Goal: Task Accomplishment & Management: Use online tool/utility

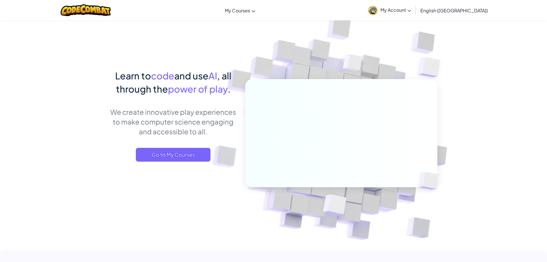
click at [411, 9] on span "My Account" at bounding box center [396, 10] width 31 height 6
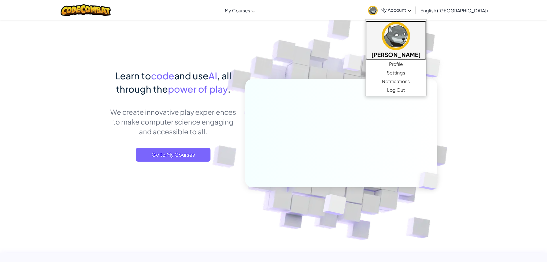
click at [410, 41] on img at bounding box center [396, 36] width 28 height 28
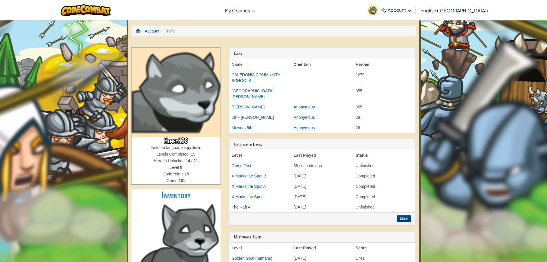
click at [98, 3] on div at bounding box center [85, 10] width 59 height 20
click at [96, 7] on img at bounding box center [86, 10] width 50 height 12
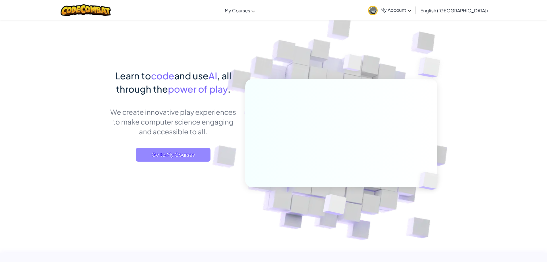
click at [187, 157] on span "Go to My Courses" at bounding box center [173, 155] width 75 height 14
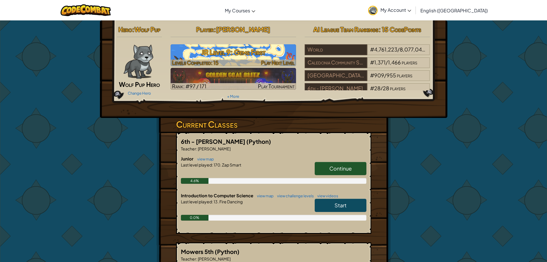
click at [251, 57] on h3 "JR Level 9: Gems First" at bounding box center [234, 52] width 126 height 13
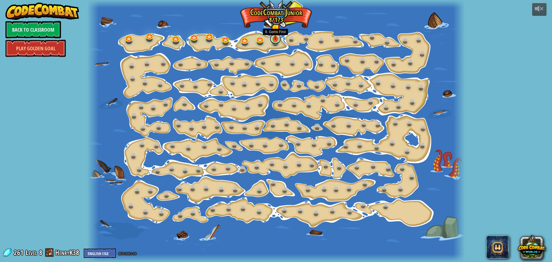
click at [275, 43] on link at bounding box center [274, 38] width 11 height 11
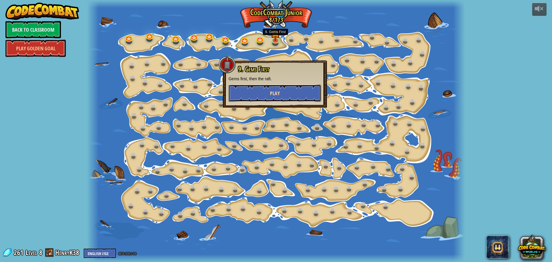
click at [255, 90] on button "Play" at bounding box center [274, 92] width 92 height 17
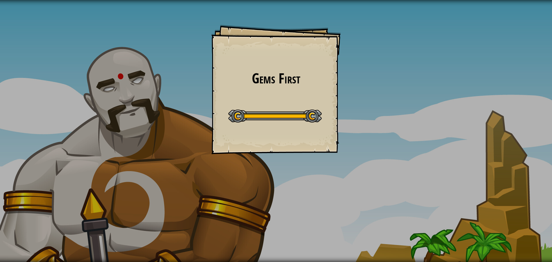
click at [56, 20] on div "Gems First Goals Start Level Error loading from server. Try refreshing the page…" at bounding box center [276, 131] width 552 height 262
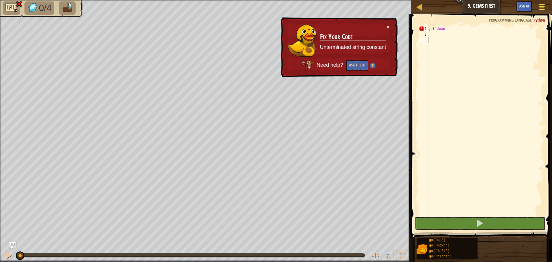
click at [539, 8] on div at bounding box center [541, 7] width 8 height 8
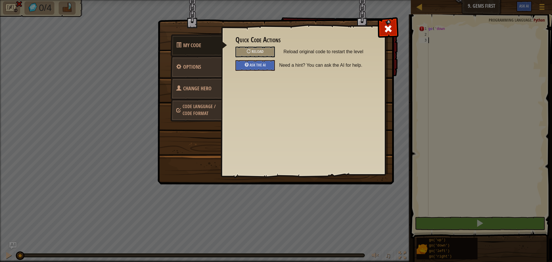
click at [184, 113] on span "Code Language / Code Format" at bounding box center [198, 109] width 33 height 13
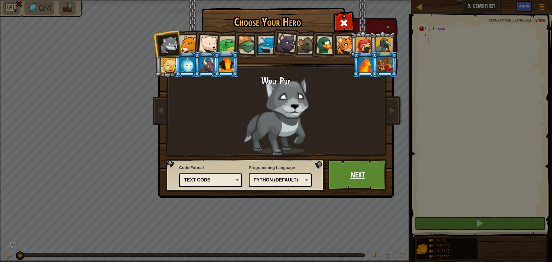
click at [349, 184] on link "Next" at bounding box center [357, 175] width 60 height 32
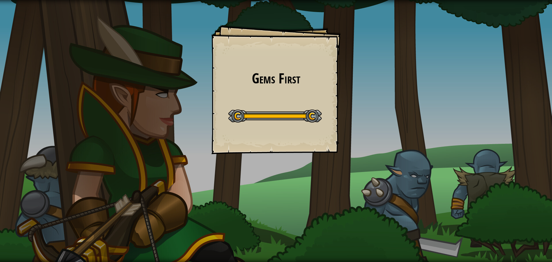
click at [350, 172] on div "Gems First Goals Start Level Error loading from server. Try refreshing the page…" at bounding box center [276, 131] width 552 height 262
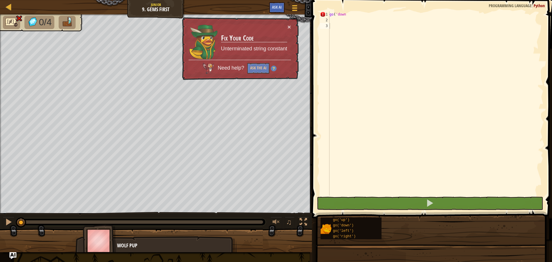
click at [350, 172] on div "Blocks 1 2 3 go ( 'down ההההההההההההההההההההההההההההההההההההההההההההההההההההההה…" at bounding box center [431, 129] width 242 height 259
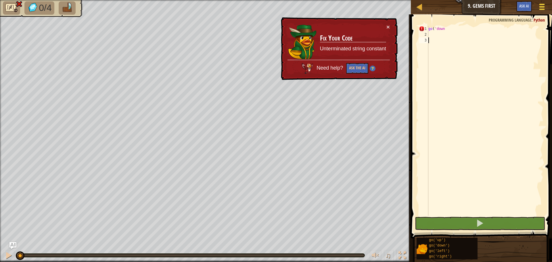
click at [546, 6] on button "Game Menu" at bounding box center [541, 8] width 15 height 14
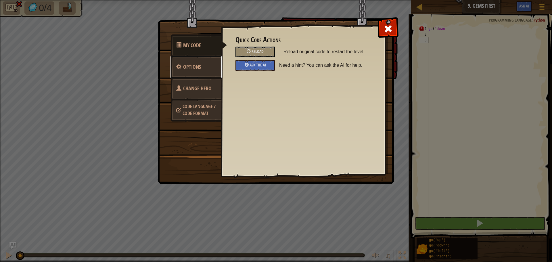
click at [198, 66] on span "Options" at bounding box center [192, 66] width 18 height 7
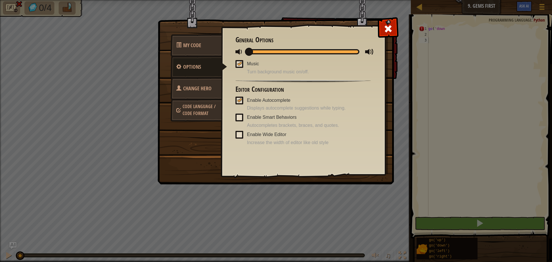
click at [191, 100] on link "Code Language / Code Format" at bounding box center [195, 110] width 51 height 22
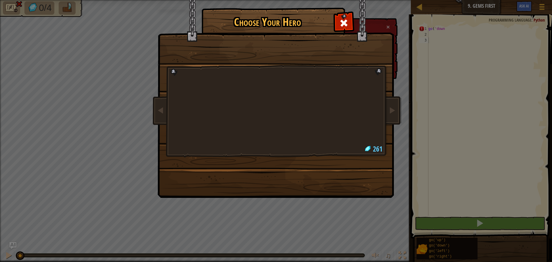
click at [335, 28] on img at bounding box center [277, 95] width 249 height 206
click at [350, 22] on div at bounding box center [343, 22] width 18 height 18
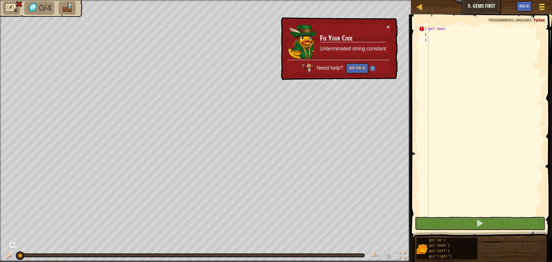
click at [543, 11] on div at bounding box center [541, 7] width 8 height 8
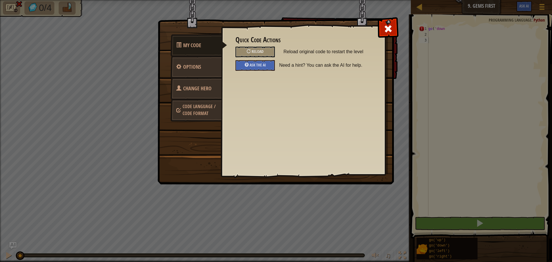
click at [178, 114] on span at bounding box center [178, 110] width 5 height 14
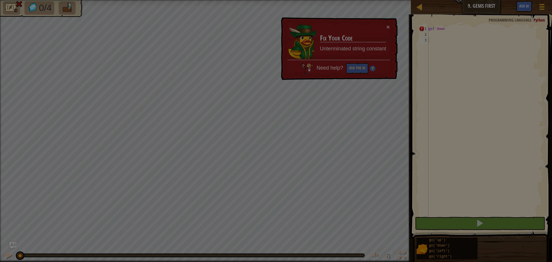
click at [178, 1] on body "Map Junior 9. Gems First Game Menu Ask AI 1 ההההההההההההההההההההההההההההההההההה…" at bounding box center [276, 0] width 552 height 1
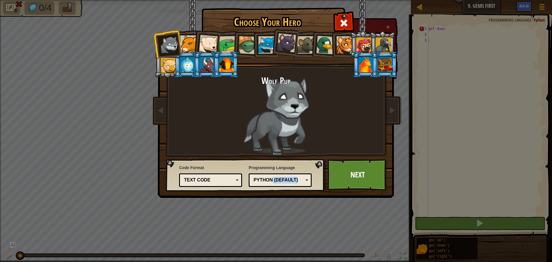
drag, startPoint x: 273, startPoint y: 188, endPoint x: 271, endPoint y: 180, distance: 7.9
click at [271, 180] on div "Programming Language Python (Default) JavaScript Lua C++ Java (Experimental) Py…" at bounding box center [279, 175] width 63 height 25
drag, startPoint x: 271, startPoint y: 180, endPoint x: 270, endPoint y: 177, distance: 3.3
click at [270, 179] on div "Python (Default)" at bounding box center [278, 180] width 50 height 7
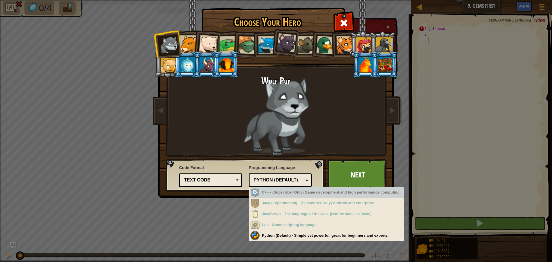
click at [192, 171] on div "Code Format Text code Blocks and code Blocks Blocks (Icons) Text code Blocks - …" at bounding box center [210, 175] width 63 height 25
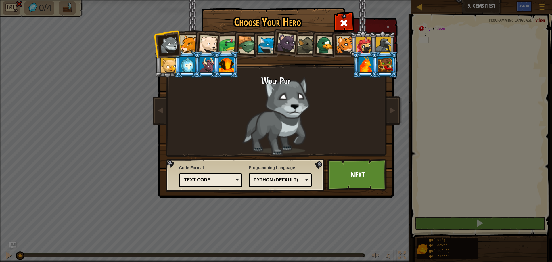
click at [212, 185] on div "Text code Blocks and code Blocks Blocks (Icons) Text code" at bounding box center [210, 180] width 63 height 14
click at [232, 223] on div "Choose Your Hero 261 Wolf Pup Cougar Polar Bear Cub Frog Turtle Blue Fox Panthe…" at bounding box center [276, 131] width 552 height 262
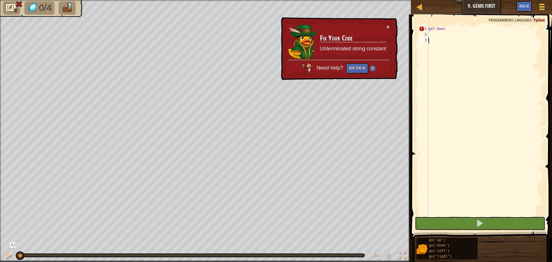
click at [536, 5] on button "Game Menu" at bounding box center [541, 8] width 15 height 14
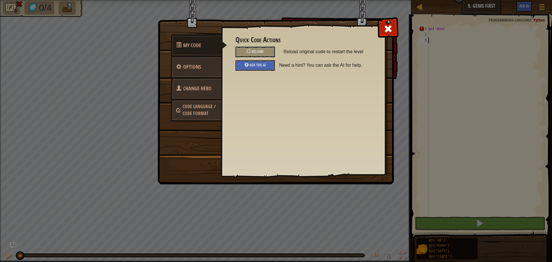
click at [189, 111] on span "Code Language / Code Format" at bounding box center [198, 109] width 33 height 13
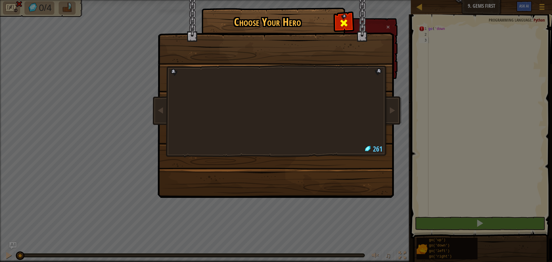
click at [337, 24] on div at bounding box center [343, 22] width 18 height 18
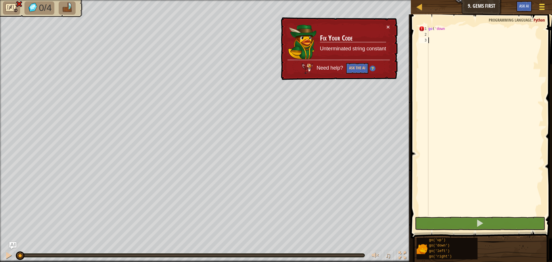
click at [543, 11] on button "Game Menu" at bounding box center [541, 8] width 15 height 14
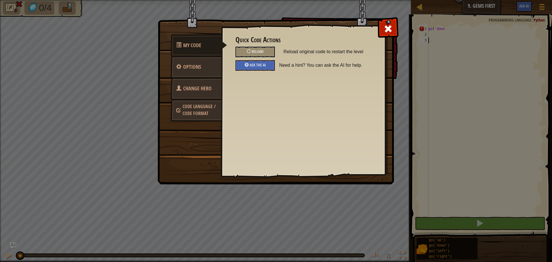
click at [176, 109] on link "Code Language / Code Format" at bounding box center [195, 110] width 51 height 22
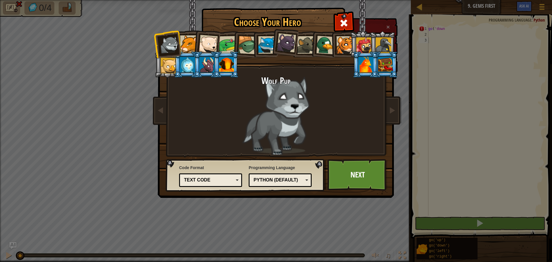
drag, startPoint x: 540, startPoint y: 8, endPoint x: 425, endPoint y: 1, distance: 115.7
click at [537, 9] on div "Choose Your Hero 261 Wolf Pup Cougar Polar Bear Cub Frog Turtle Blue Fox Panthe…" at bounding box center [276, 131] width 552 height 262
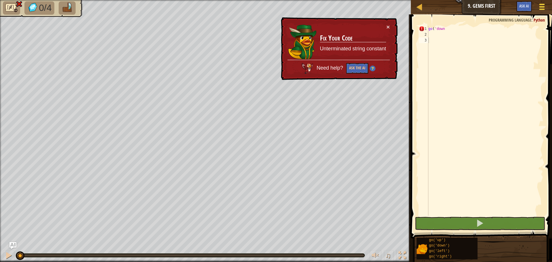
click at [545, 9] on div at bounding box center [541, 7] width 8 height 8
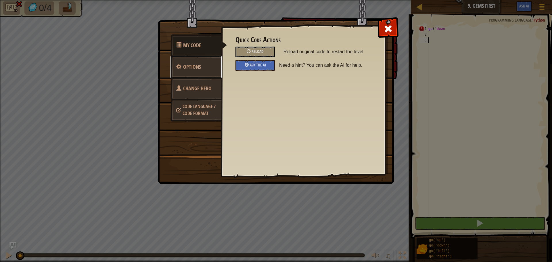
click at [184, 72] on link "Options" at bounding box center [195, 67] width 51 height 22
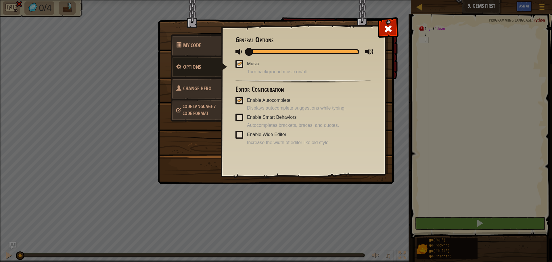
click at [179, 86] on span at bounding box center [178, 87] width 5 height 5
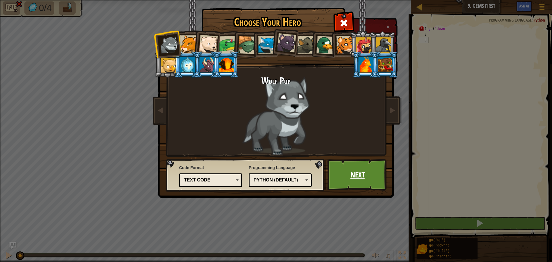
click at [339, 181] on link "Next" at bounding box center [357, 175] width 60 height 32
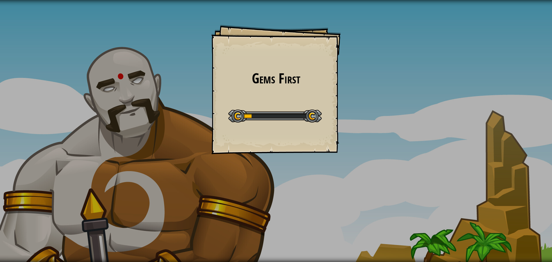
click at [339, 181] on div "Gems First Goals Start Level Error loading from server. Try refreshing the page…" at bounding box center [276, 131] width 552 height 262
click at [340, 180] on div "Gems First Goals Start Level Error loading from server. Try refreshing the page…" at bounding box center [276, 131] width 552 height 262
click at [339, 177] on div "Gems First Goals Start Level Error loading from server. Try refreshing the page…" at bounding box center [276, 131] width 552 height 262
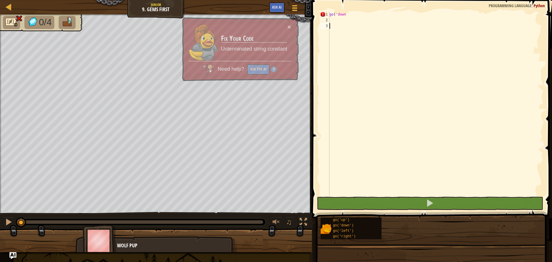
click at [339, 176] on div "go ( 'down" at bounding box center [435, 108] width 215 height 195
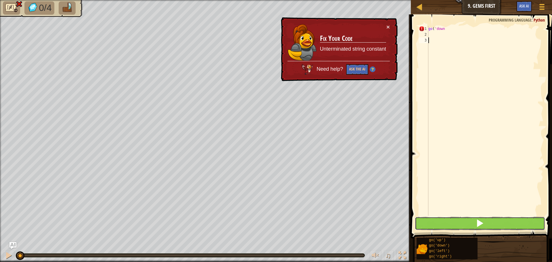
click at [435, 223] on button at bounding box center [480, 223] width 130 height 13
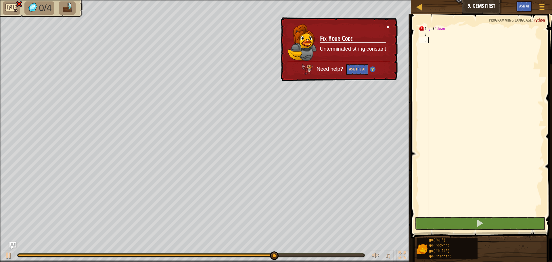
click at [389, 26] on button "×" at bounding box center [387, 27] width 3 height 6
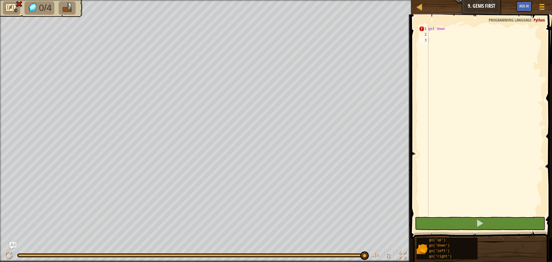
drag, startPoint x: 1, startPoint y: 7, endPoint x: 6, endPoint y: 4, distance: 5.7
click at [2, 6] on div "0/4" at bounding box center [205, 131] width 411 height 262
click at [487, 1] on div "Map Junior 9. Gems First Game Menu Ask AI" at bounding box center [481, 7] width 141 height 14
click at [419, 2] on div "Map Junior 9. Gems First Game Menu Ask AI" at bounding box center [481, 7] width 141 height 14
click at [419, 8] on div at bounding box center [419, 6] width 7 height 7
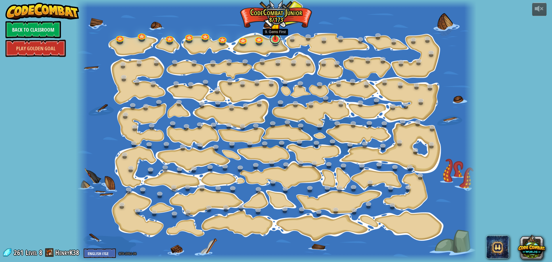
click at [276, 42] on link at bounding box center [274, 38] width 11 height 11
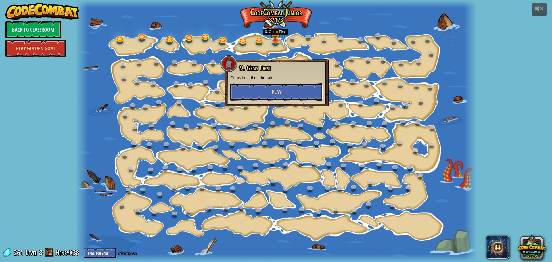
click at [266, 84] on button "Play" at bounding box center [276, 91] width 92 height 17
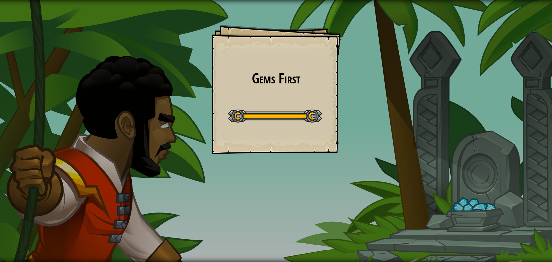
drag, startPoint x: 217, startPoint y: 154, endPoint x: 213, endPoint y: 161, distance: 7.8
click at [215, 158] on div "Gems First Goals Start Level Error loading from server. Try refreshing the page…" at bounding box center [276, 131] width 552 height 262
drag, startPoint x: 213, startPoint y: 163, endPoint x: 245, endPoint y: 173, distance: 33.2
click at [224, 170] on div "Gems First Goals Start Level Error loading from server. Try refreshing the page…" at bounding box center [276, 131] width 552 height 262
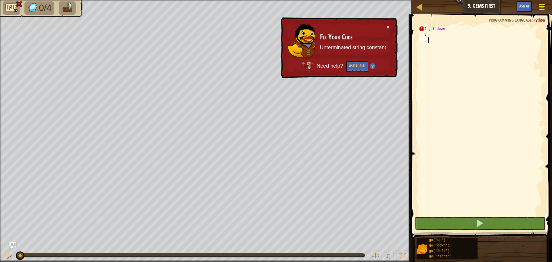
click at [546, 9] on button "Game Menu" at bounding box center [541, 8] width 15 height 14
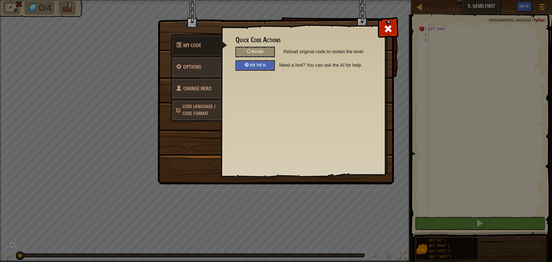
drag, startPoint x: 205, startPoint y: 115, endPoint x: 203, endPoint y: 112, distance: 3.7
click at [203, 112] on span "Code Language / Code Format" at bounding box center [198, 109] width 33 height 13
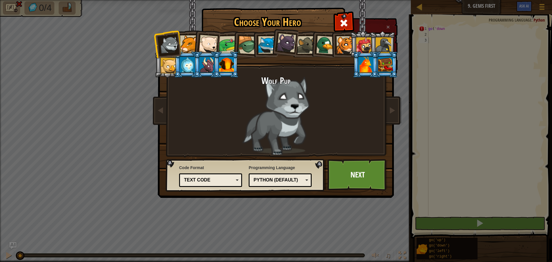
drag, startPoint x: 226, startPoint y: 172, endPoint x: 222, endPoint y: 175, distance: 4.3
click at [223, 174] on div "Code Format Text code Blocks and code Blocks Blocks (Icons) Text code Blocks - …" at bounding box center [210, 175] width 63 height 25
click at [222, 177] on div "Text code" at bounding box center [209, 180] width 50 height 7
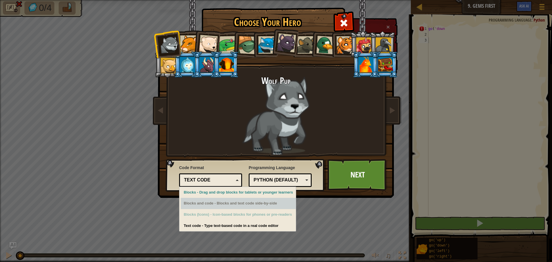
click at [212, 205] on div "Blocks and code - Blocks and text code side-by-side" at bounding box center [238, 203] width 115 height 11
drag, startPoint x: 244, startPoint y: 203, endPoint x: 237, endPoint y: 206, distance: 7.2
click at [238, 206] on div "Blocks and code - Blocks and text code side-by-side" at bounding box center [238, 203] width 115 height 11
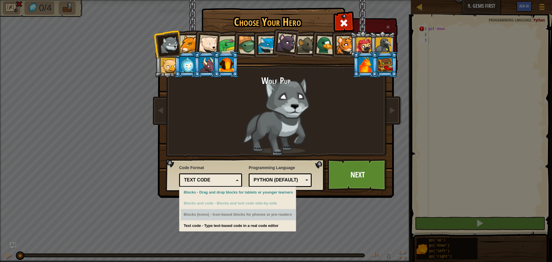
click at [239, 217] on div "Blocks (Icons) - Icon-based blocks for phones or pre-readers" at bounding box center [238, 214] width 115 height 11
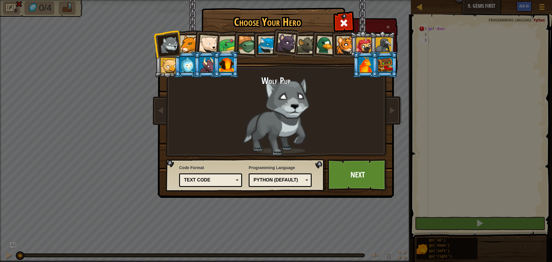
click at [267, 226] on div "Choose Your Hero 261 Wolf Pup Cougar Polar Bear Cub Frog Turtle Blue Fox Panthe…" at bounding box center [276, 131] width 552 height 262
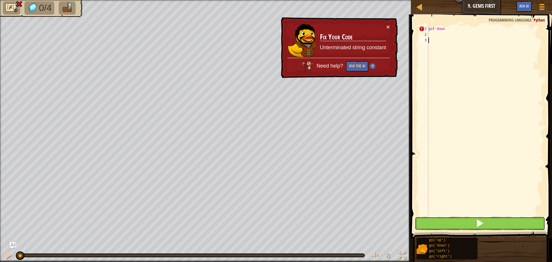
click at [485, 219] on button at bounding box center [480, 223] width 130 height 13
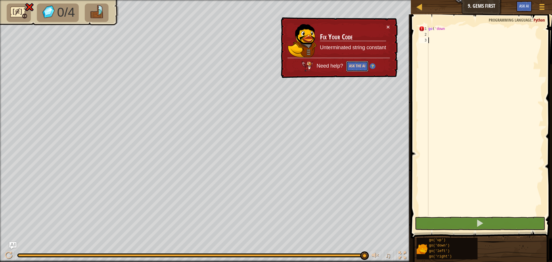
click at [360, 65] on button "Ask the AI" at bounding box center [357, 66] width 22 height 11
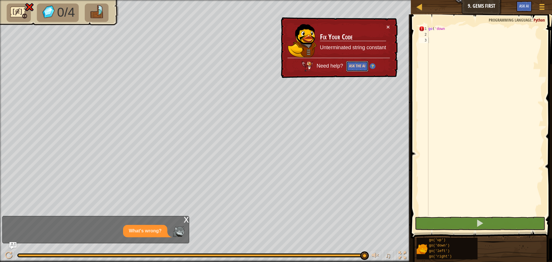
click at [360, 65] on button "Ask the AI" at bounding box center [357, 66] width 22 height 11
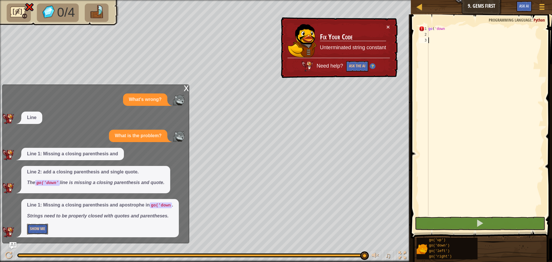
click at [30, 230] on button "Show Me" at bounding box center [37, 228] width 21 height 11
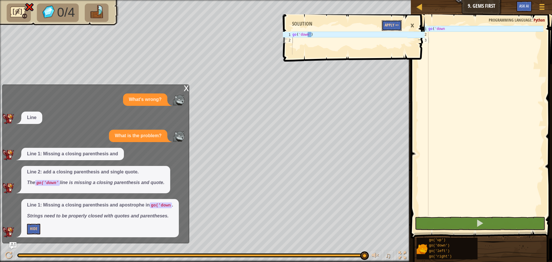
click at [385, 23] on button "Apply =>" at bounding box center [391, 25] width 20 height 11
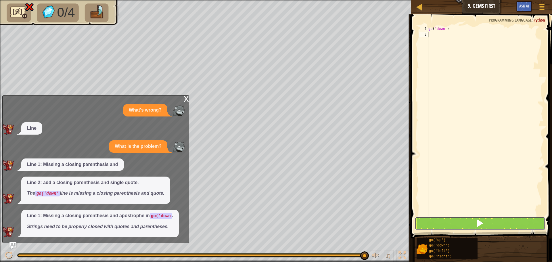
click at [481, 228] on button at bounding box center [480, 223] width 130 height 13
